Goal: Information Seeking & Learning: Learn about a topic

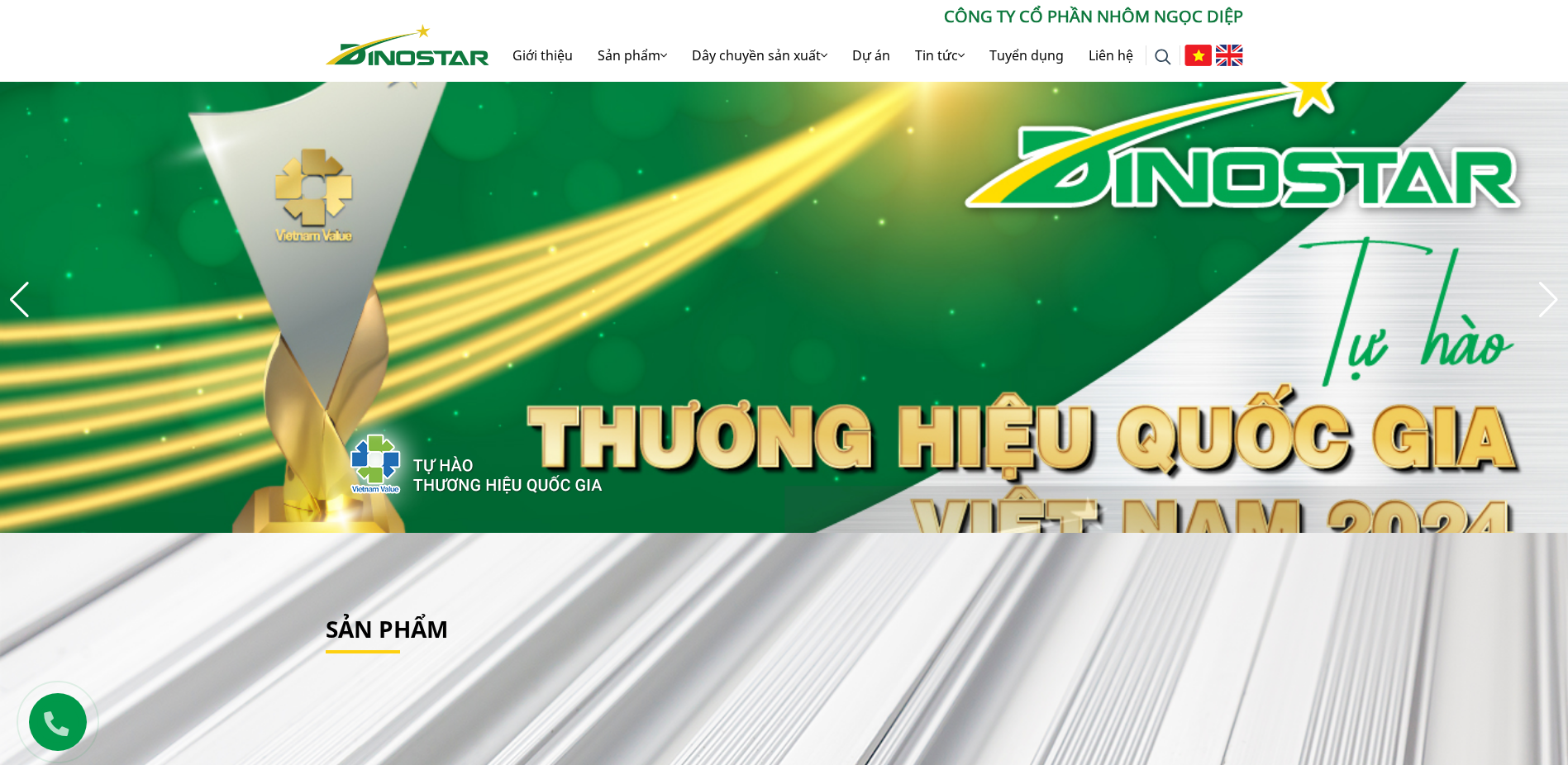
click at [1227, 66] on img at bounding box center [1229, 56] width 27 height 22
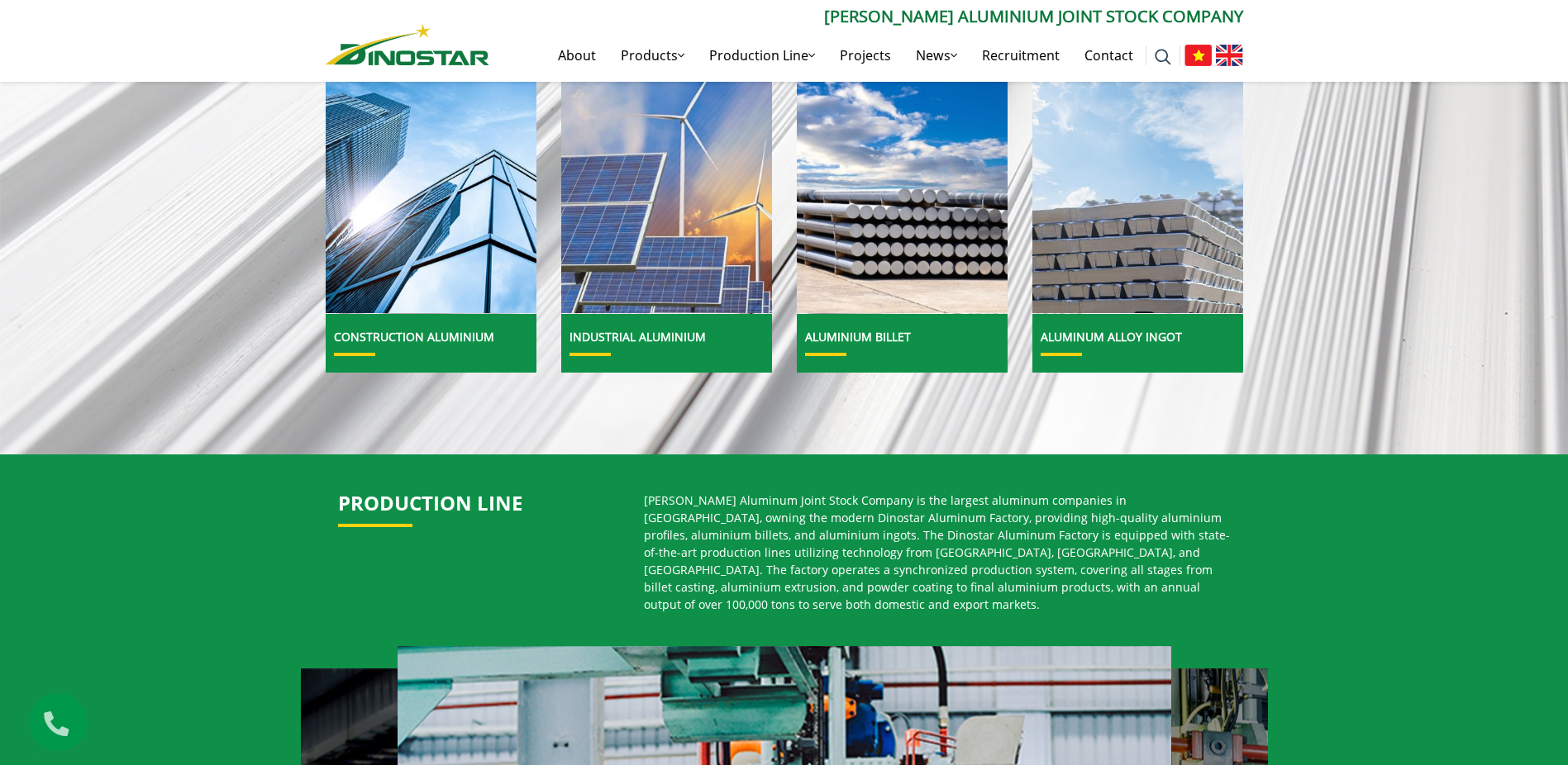
scroll to position [496, 0]
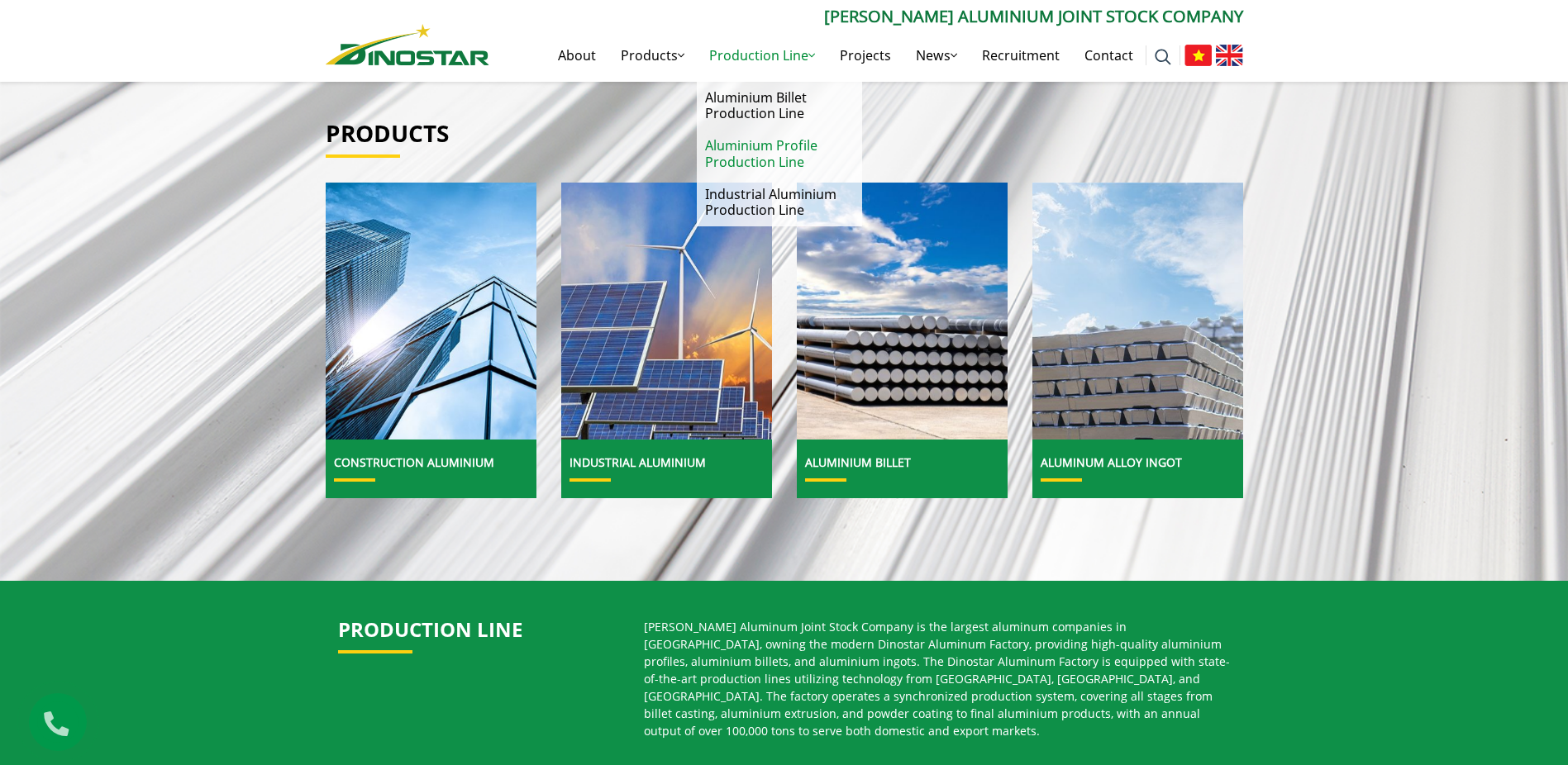
click at [780, 156] on link "Aluminium Profile Production Line" at bounding box center [779, 154] width 166 height 48
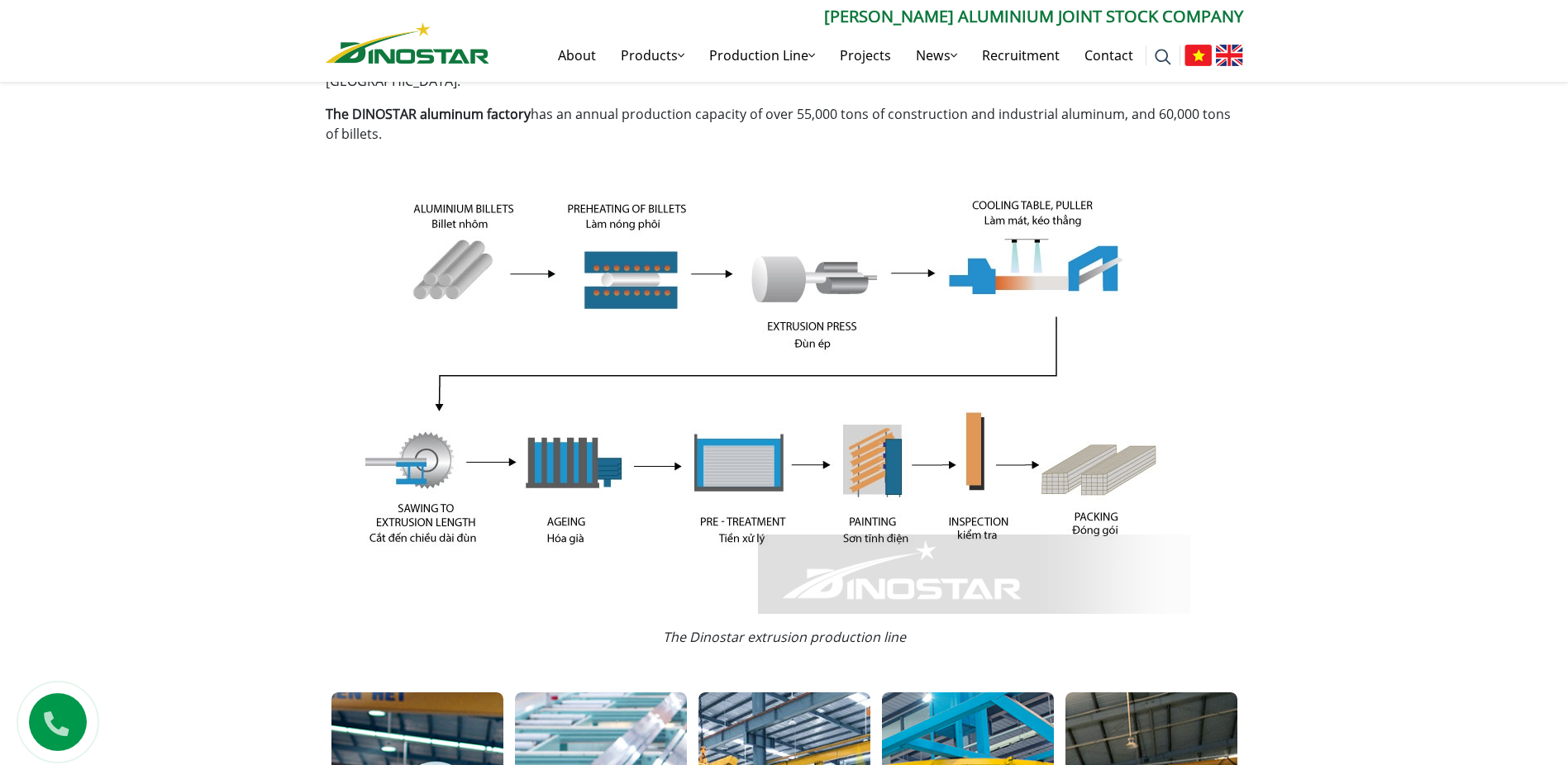
scroll to position [280, 0]
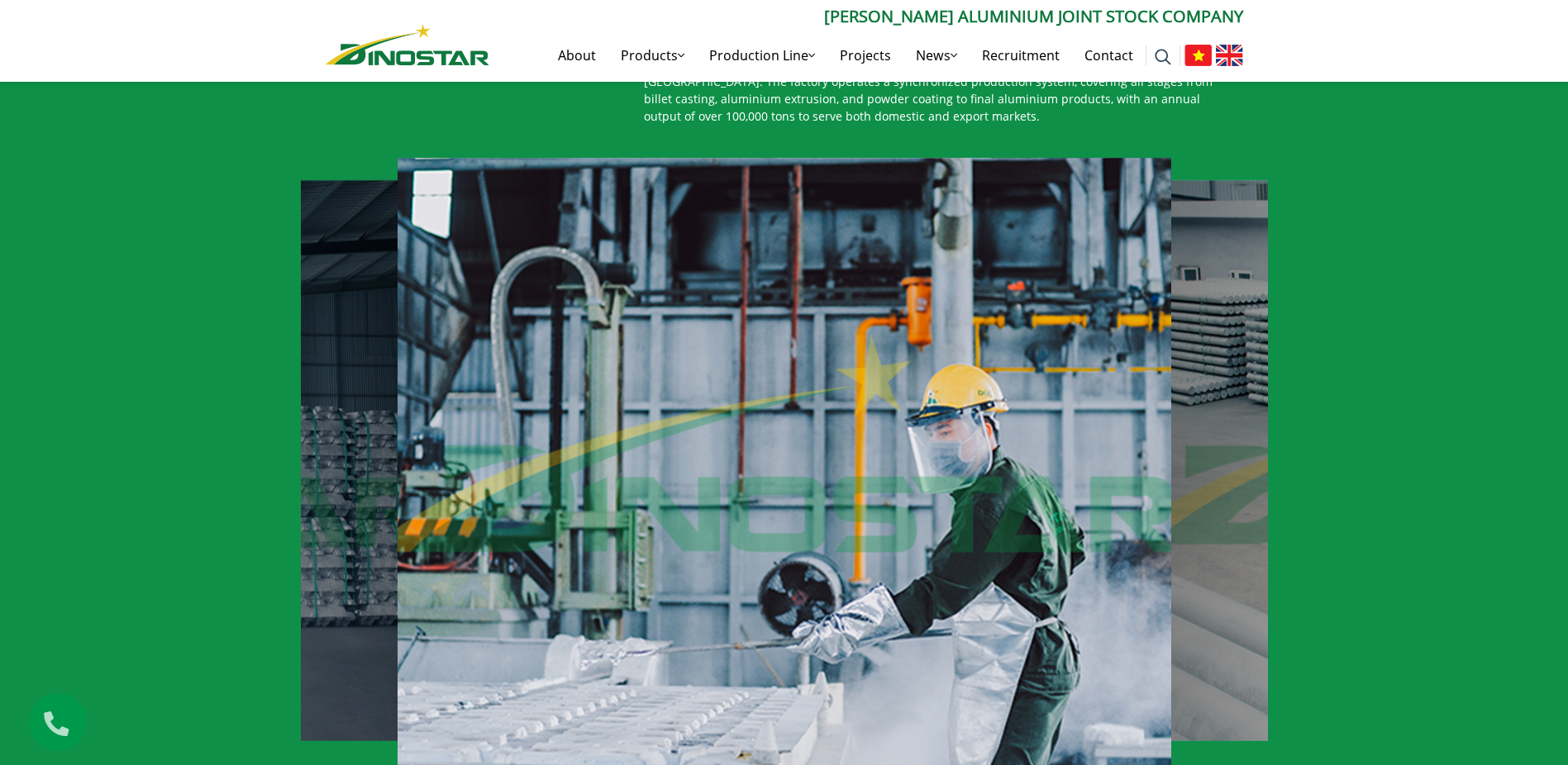
scroll to position [1158, 0]
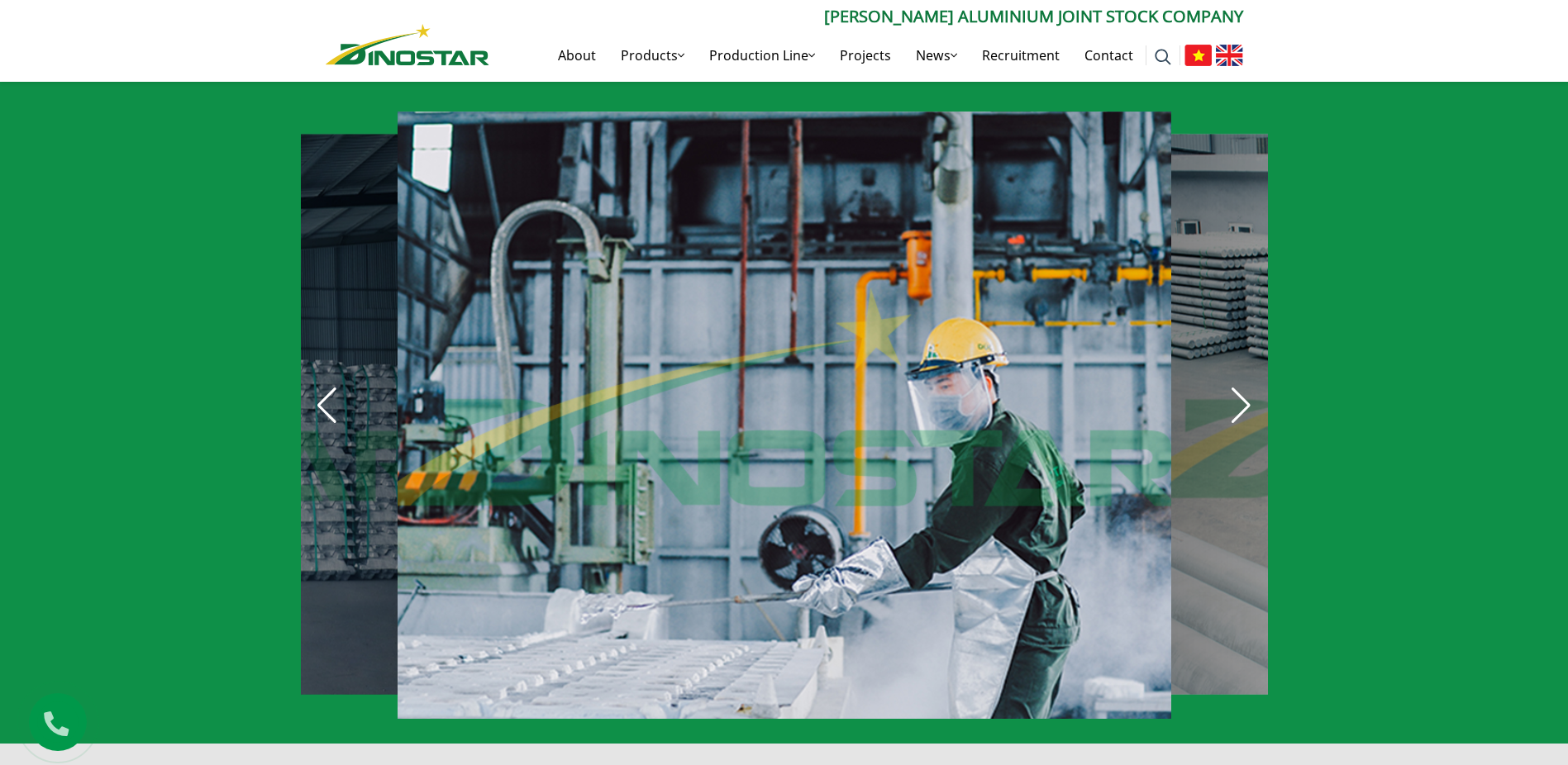
click at [1244, 402] on div "Next slide" at bounding box center [1241, 406] width 36 height 36
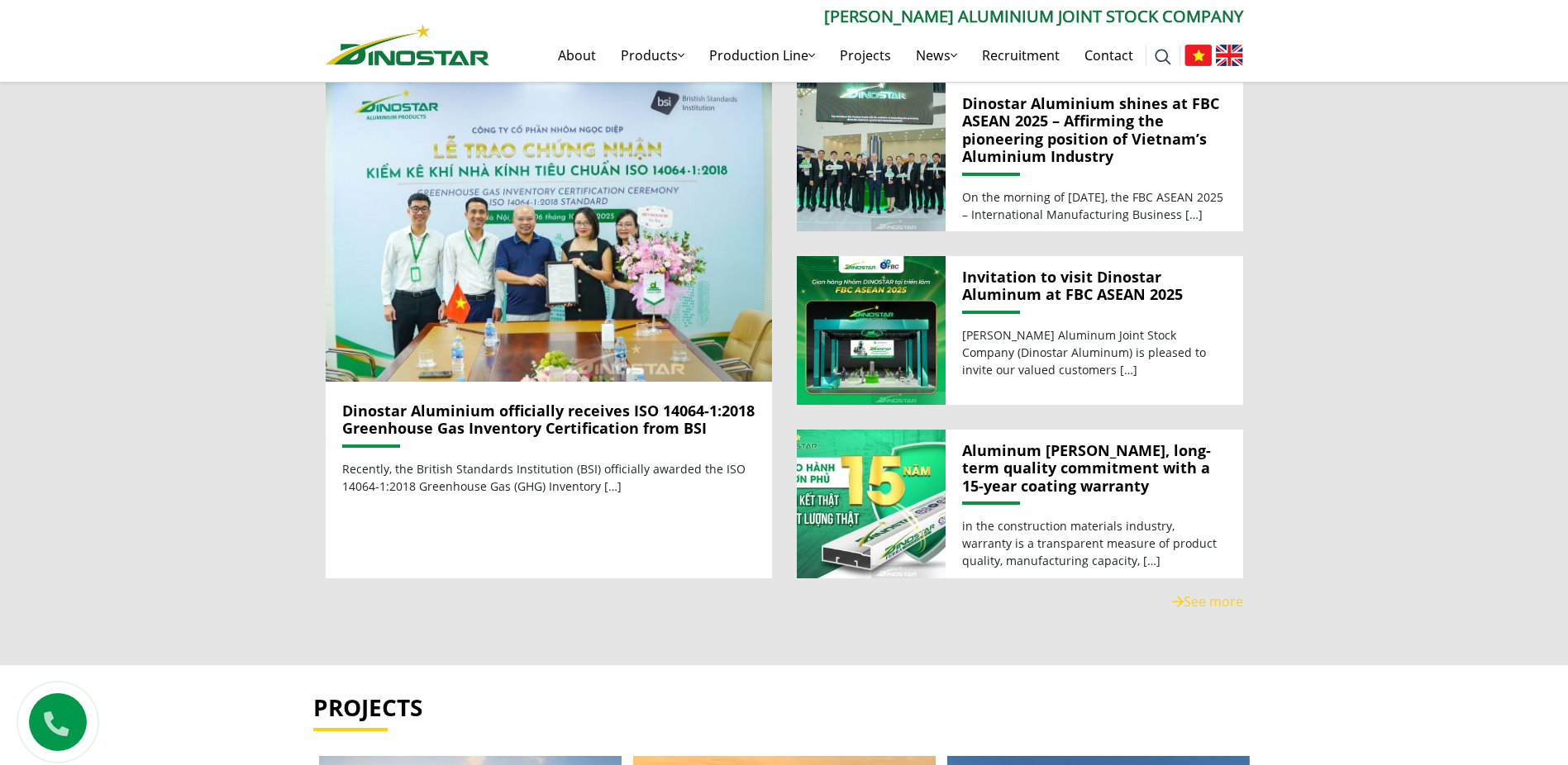
scroll to position [1653, 0]
